Goal: Check status: Check status

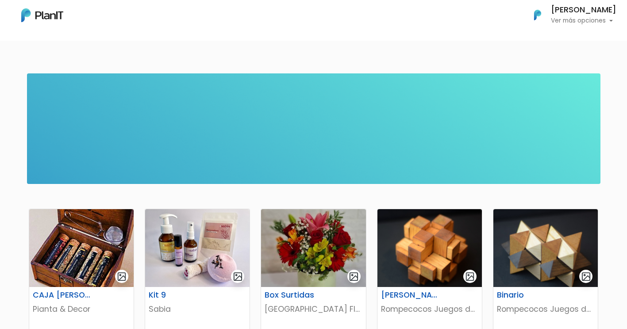
click at [556, 19] on p "Ver más opciones" at bounding box center [582, 21] width 65 height 6
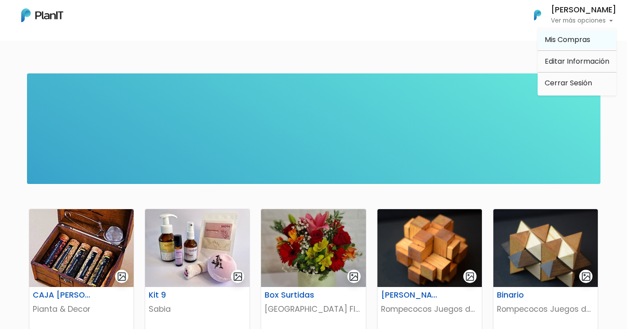
click at [586, 39] on span "Mis Compras" at bounding box center [567, 39] width 46 height 10
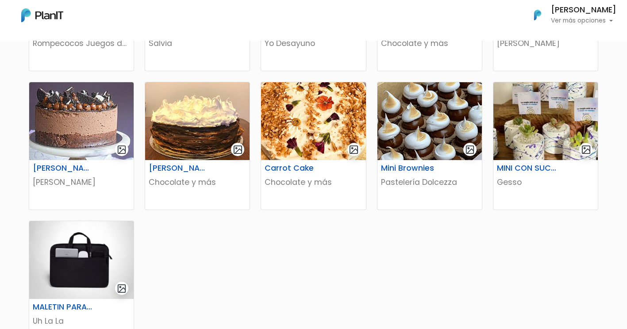
scroll to position [531, 0]
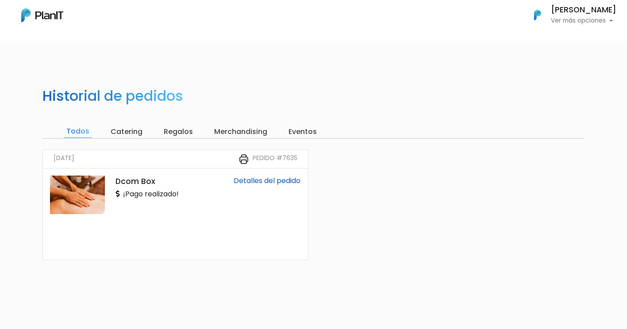
click at [255, 180] on link "Detalles del pedido" at bounding box center [266, 181] width 67 height 10
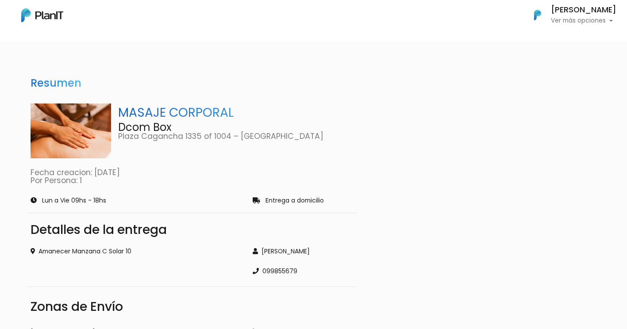
click at [146, 65] on body "Mis Compras Mi Lista Editar Información Cerrar Sesión Valentina Morelli Mautone…" at bounding box center [313, 164] width 627 height 329
